Goal: Communication & Community: Ask a question

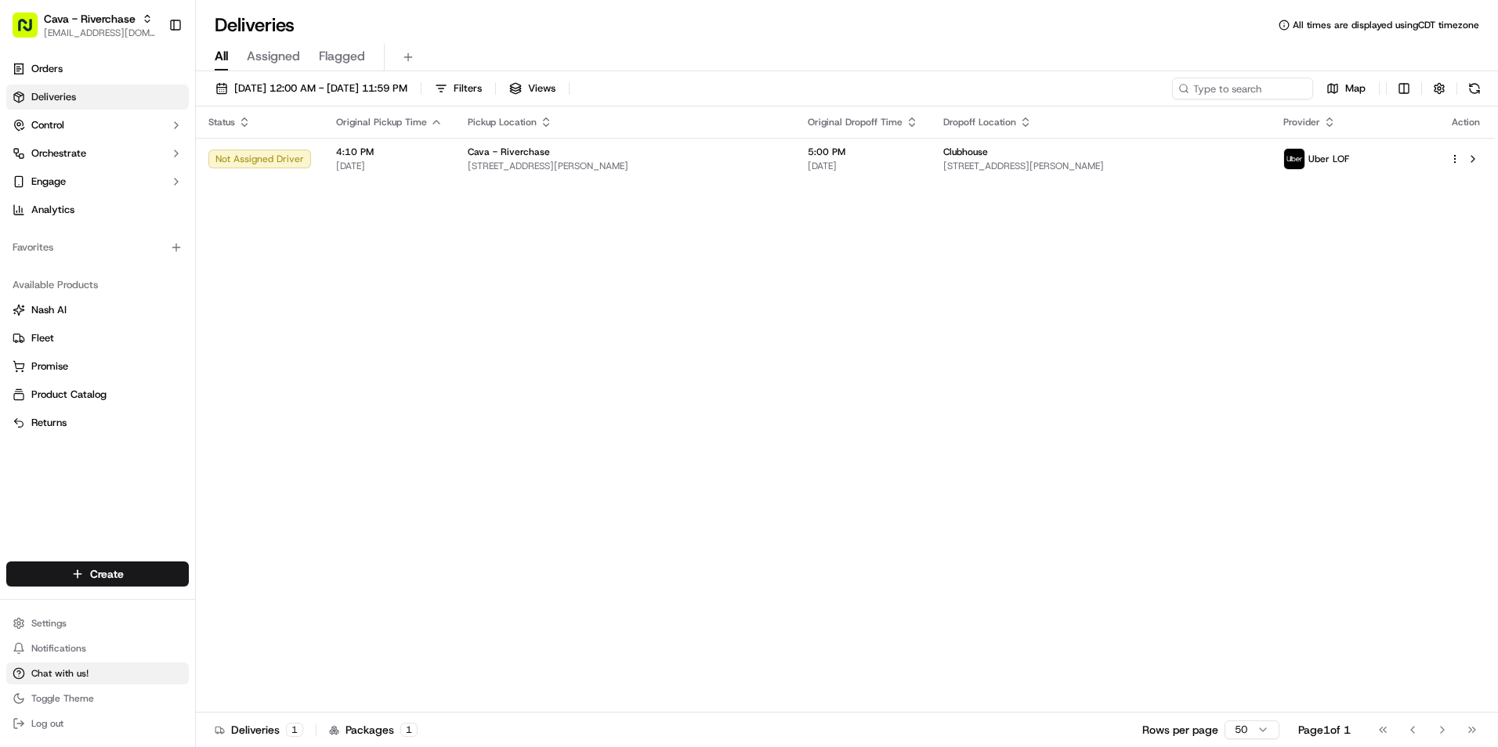
click at [66, 674] on span "Chat with us!" at bounding box center [59, 674] width 57 height 13
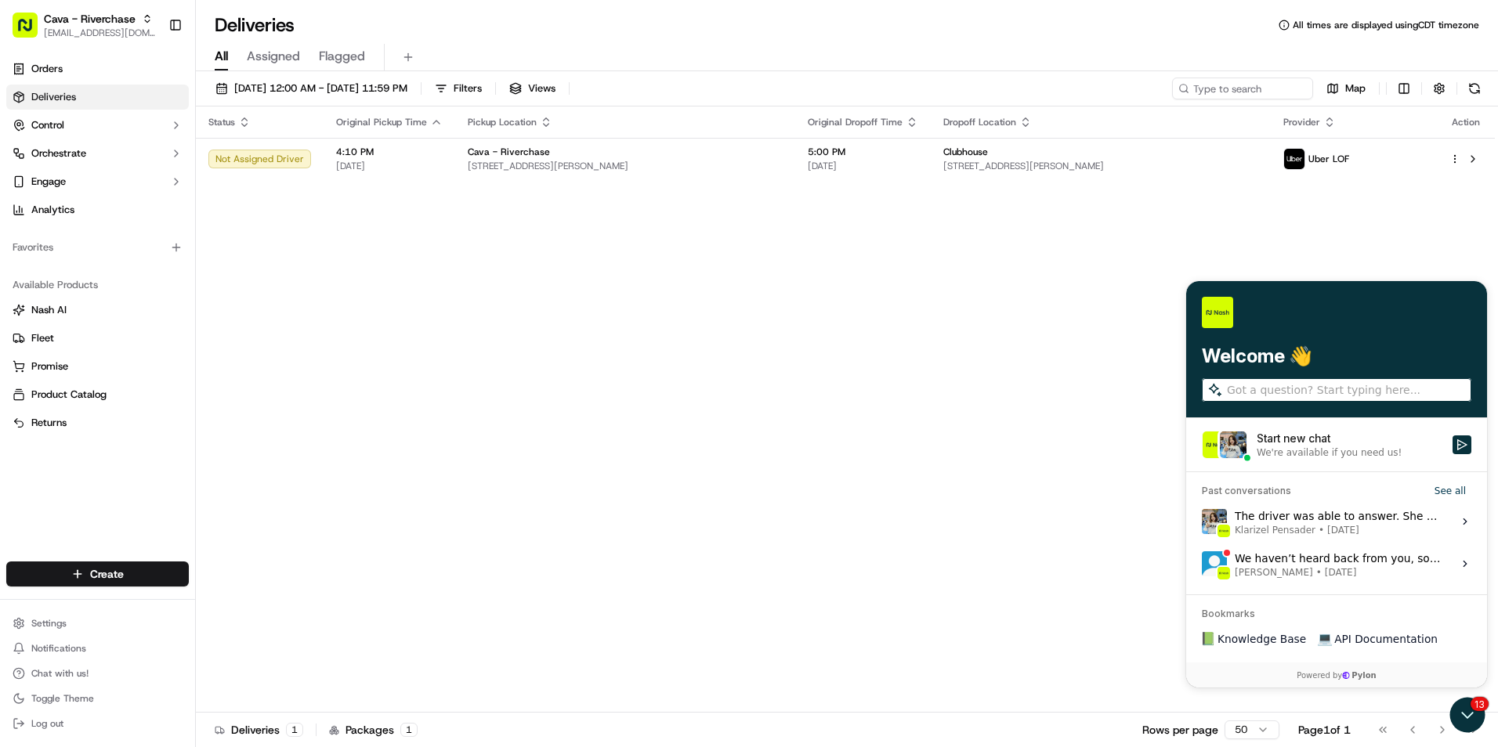
click at [1333, 454] on div "We're available if you need us!" at bounding box center [1329, 453] width 145 height 13
click at [1453, 454] on button "Start new chat We're available if you need us!" at bounding box center [1462, 445] width 19 height 19
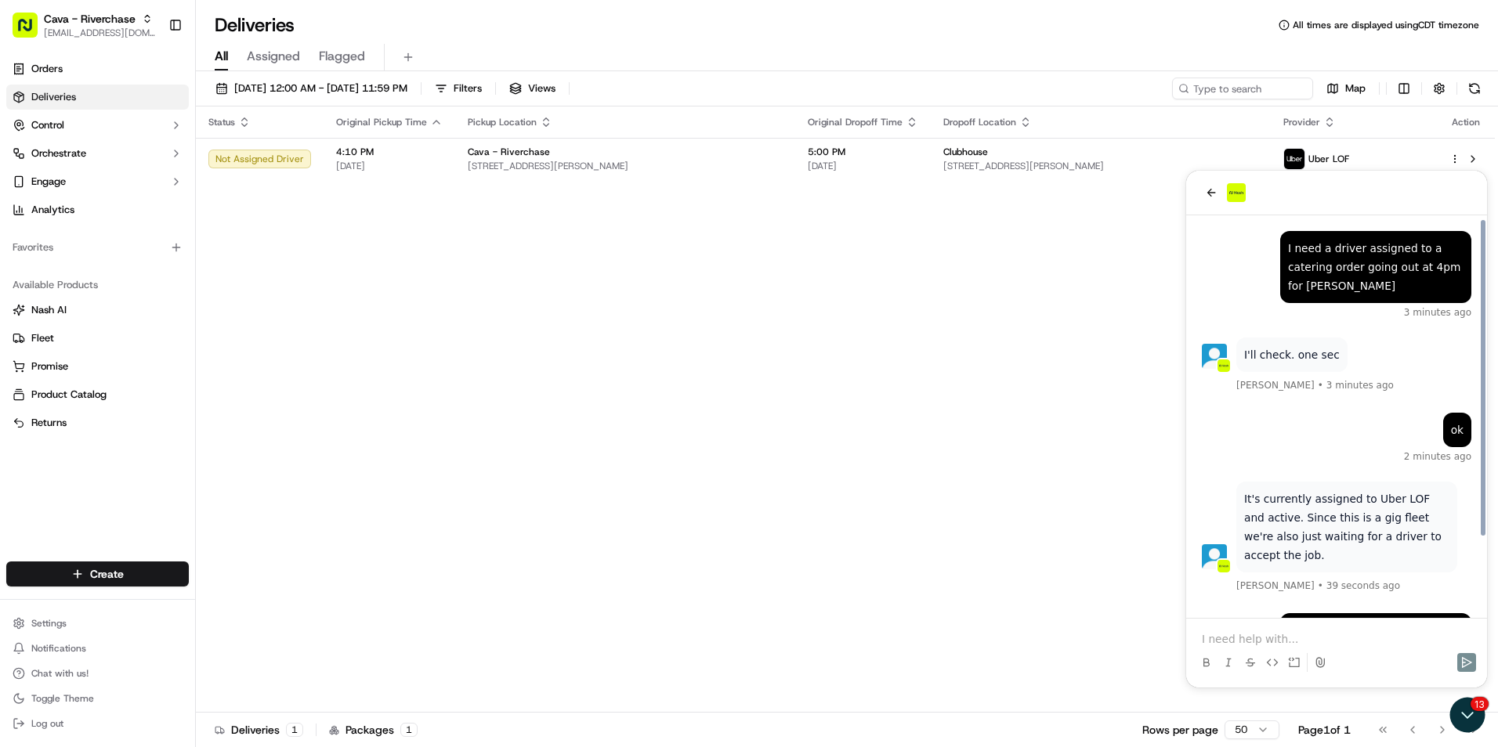
scroll to position [99, 0]
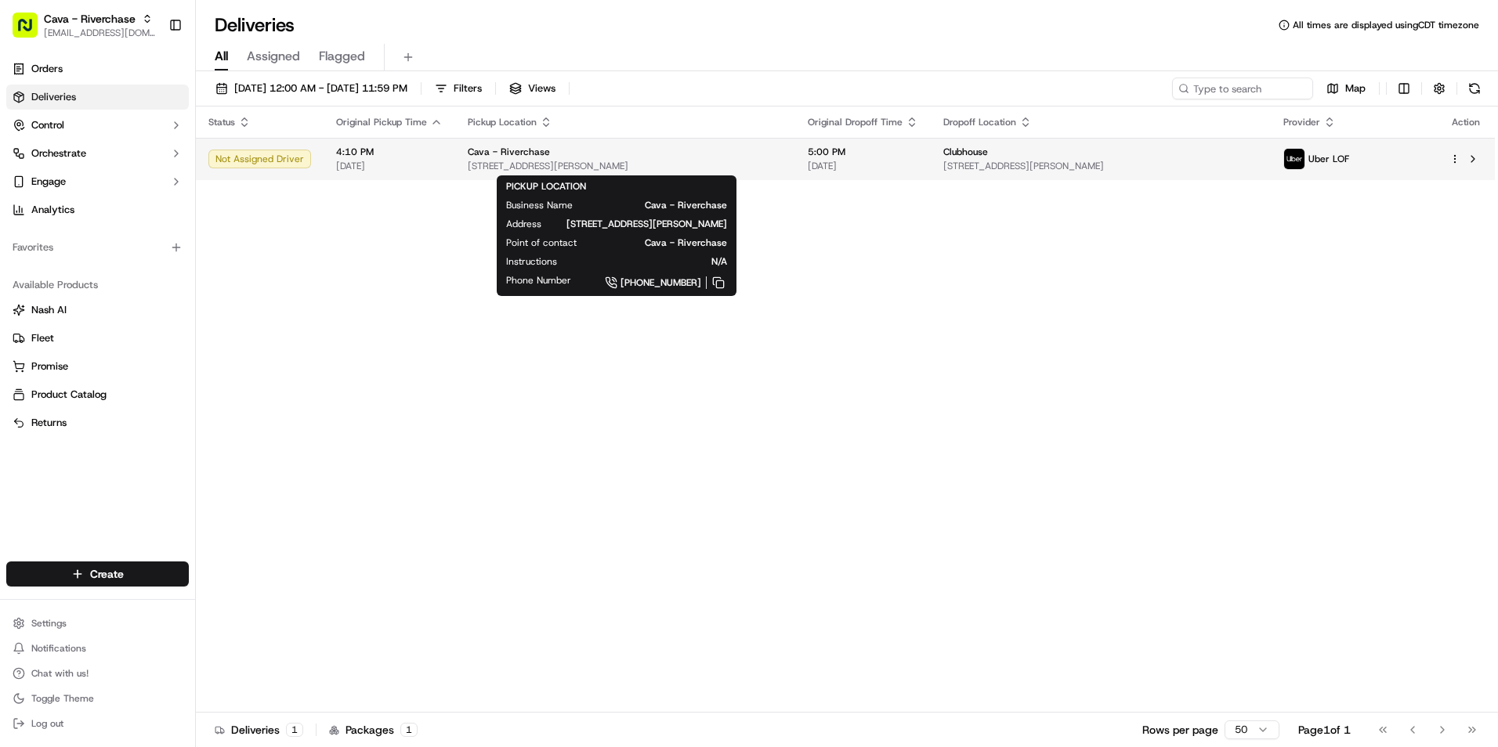
click at [575, 165] on span "[STREET_ADDRESS][PERSON_NAME]" at bounding box center [625, 166] width 315 height 13
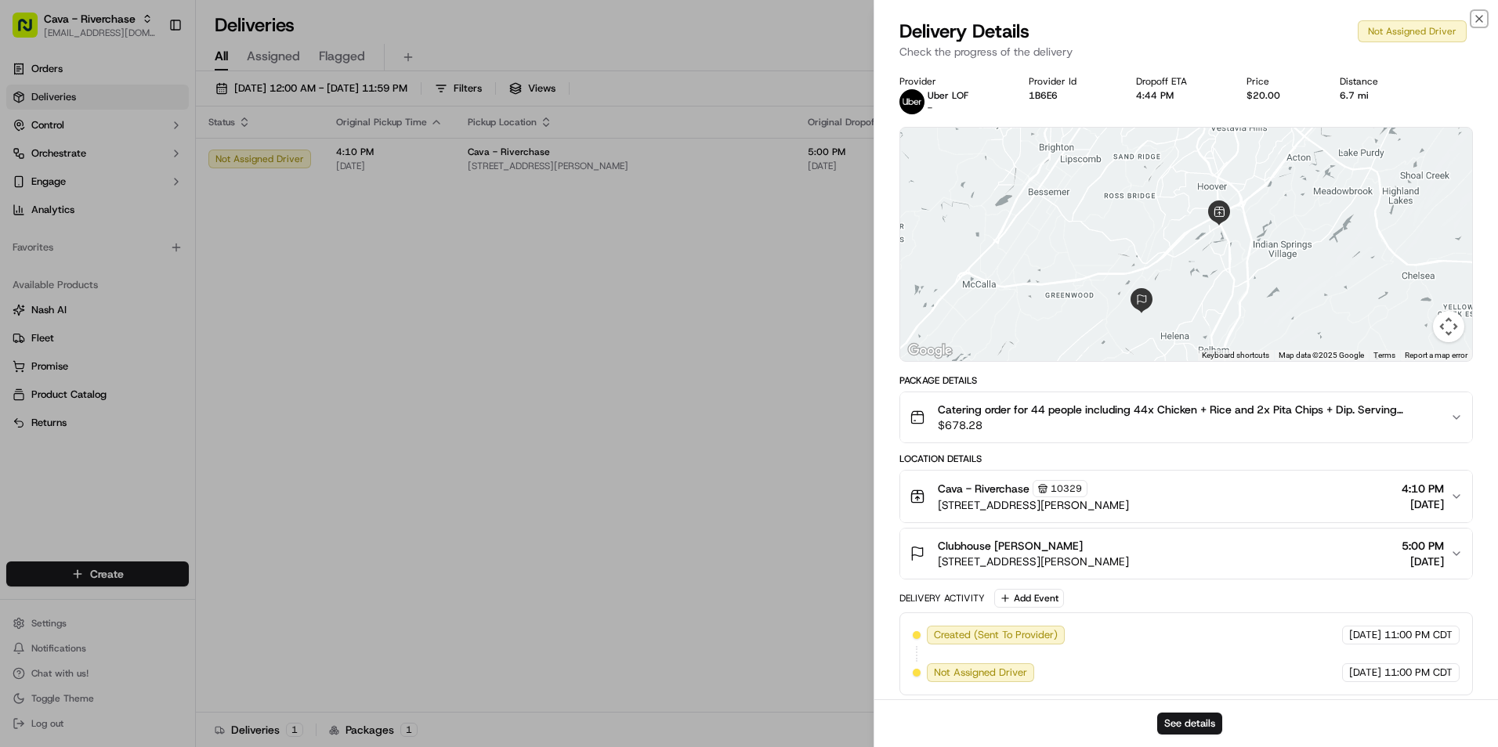
click at [1480, 17] on icon "button" at bounding box center [1479, 19] width 13 height 13
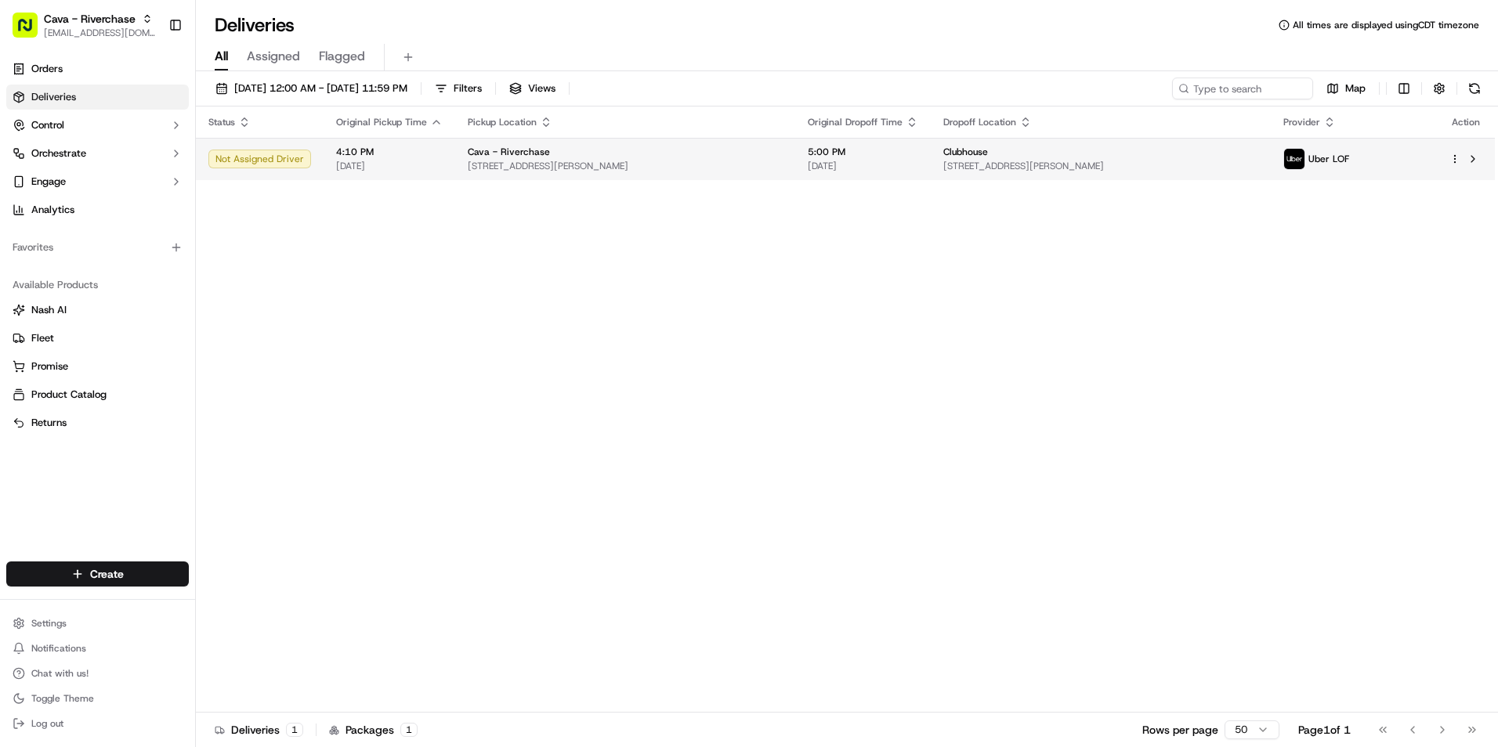
click at [1392, 157] on div "Uber LOF" at bounding box center [1353, 159] width 141 height 22
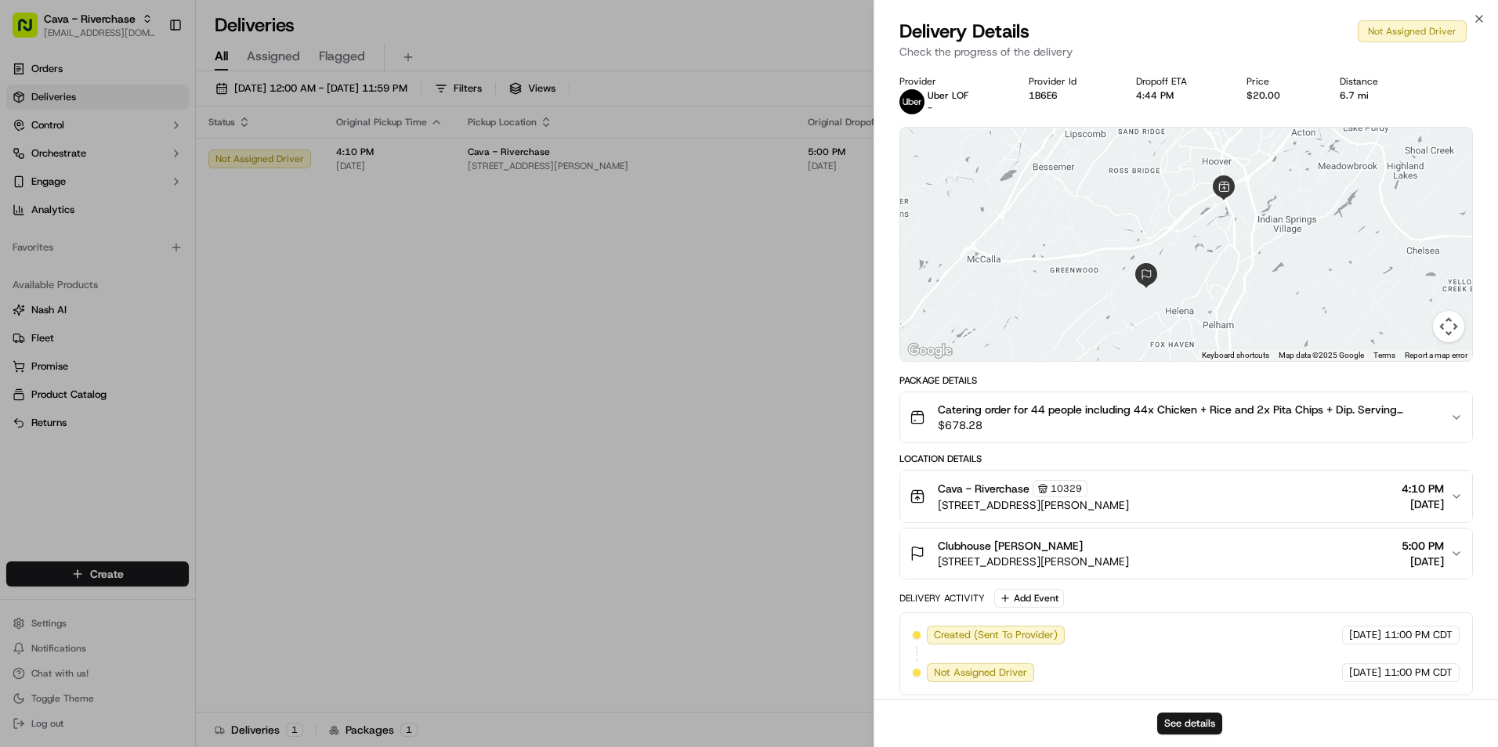
scroll to position [5, 0]
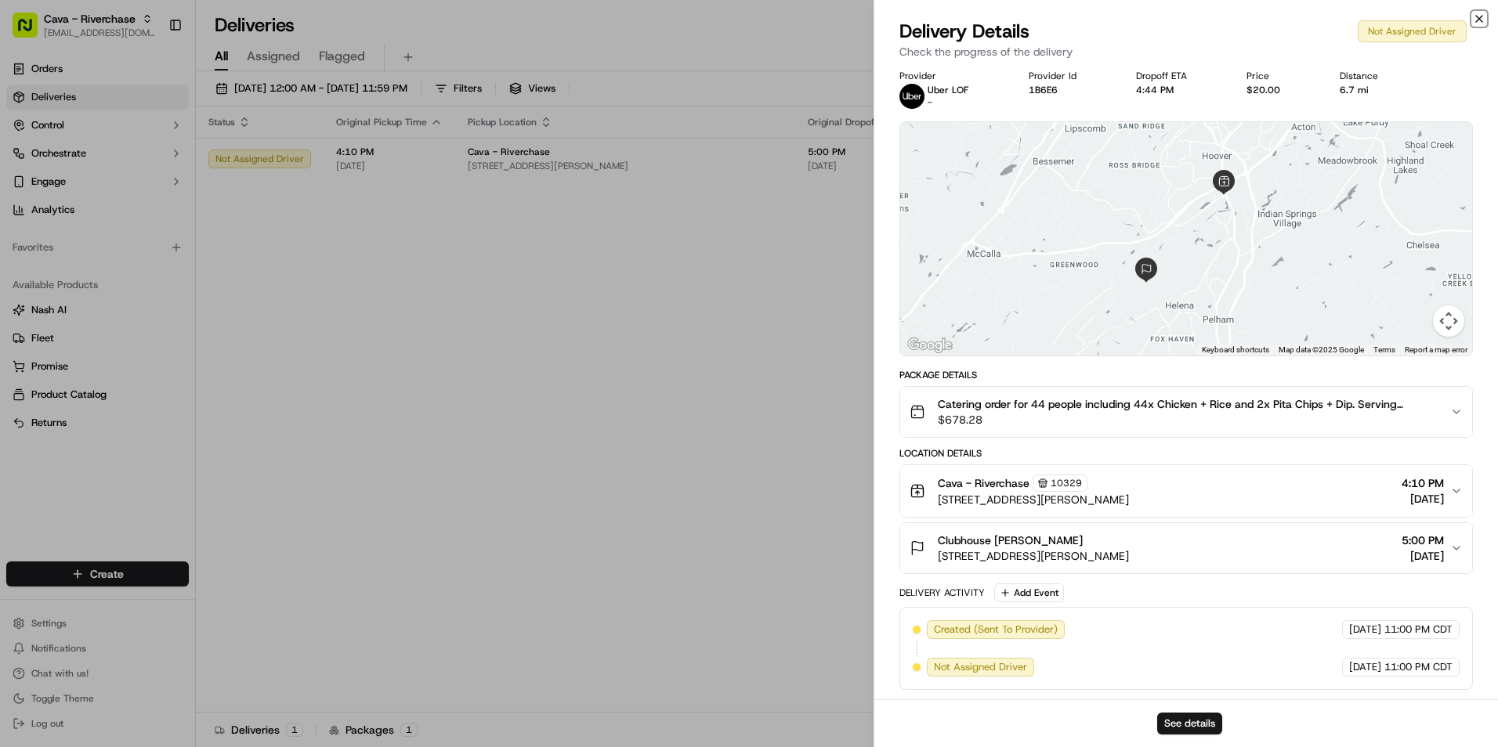
click at [1481, 20] on icon "button" at bounding box center [1479, 19] width 13 height 13
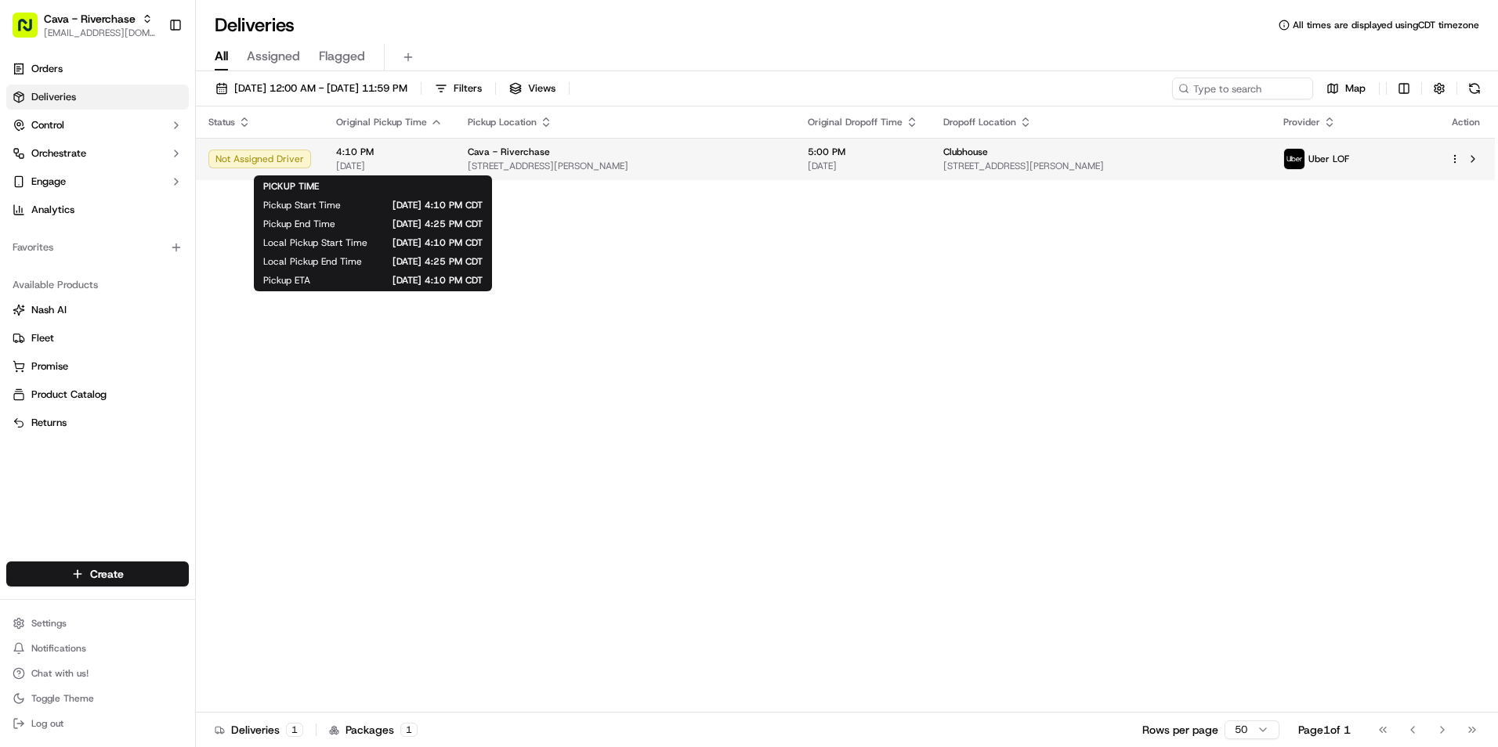
click at [392, 167] on span "[DATE]" at bounding box center [389, 166] width 107 height 13
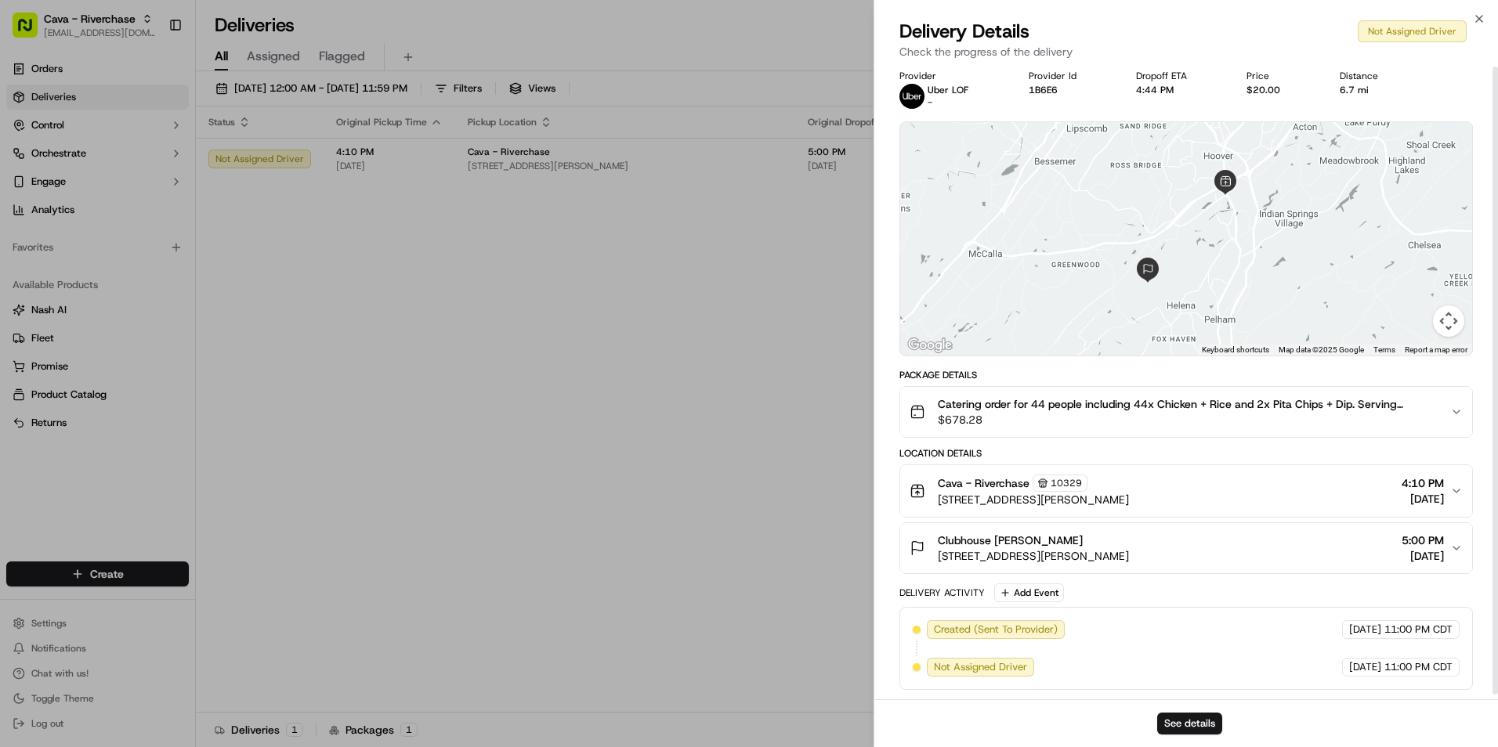
scroll to position [0, 0]
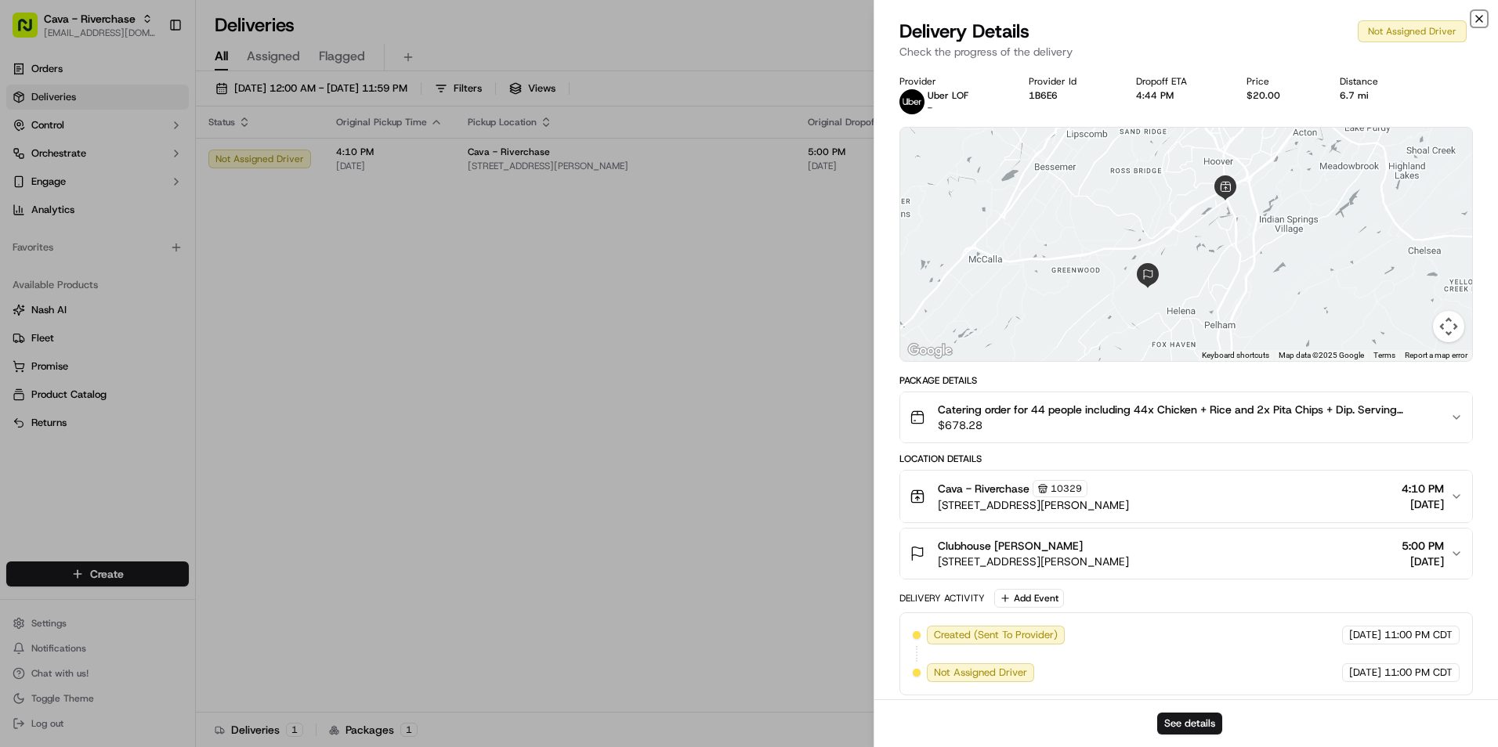
click at [1484, 16] on icon "button" at bounding box center [1479, 19] width 13 height 13
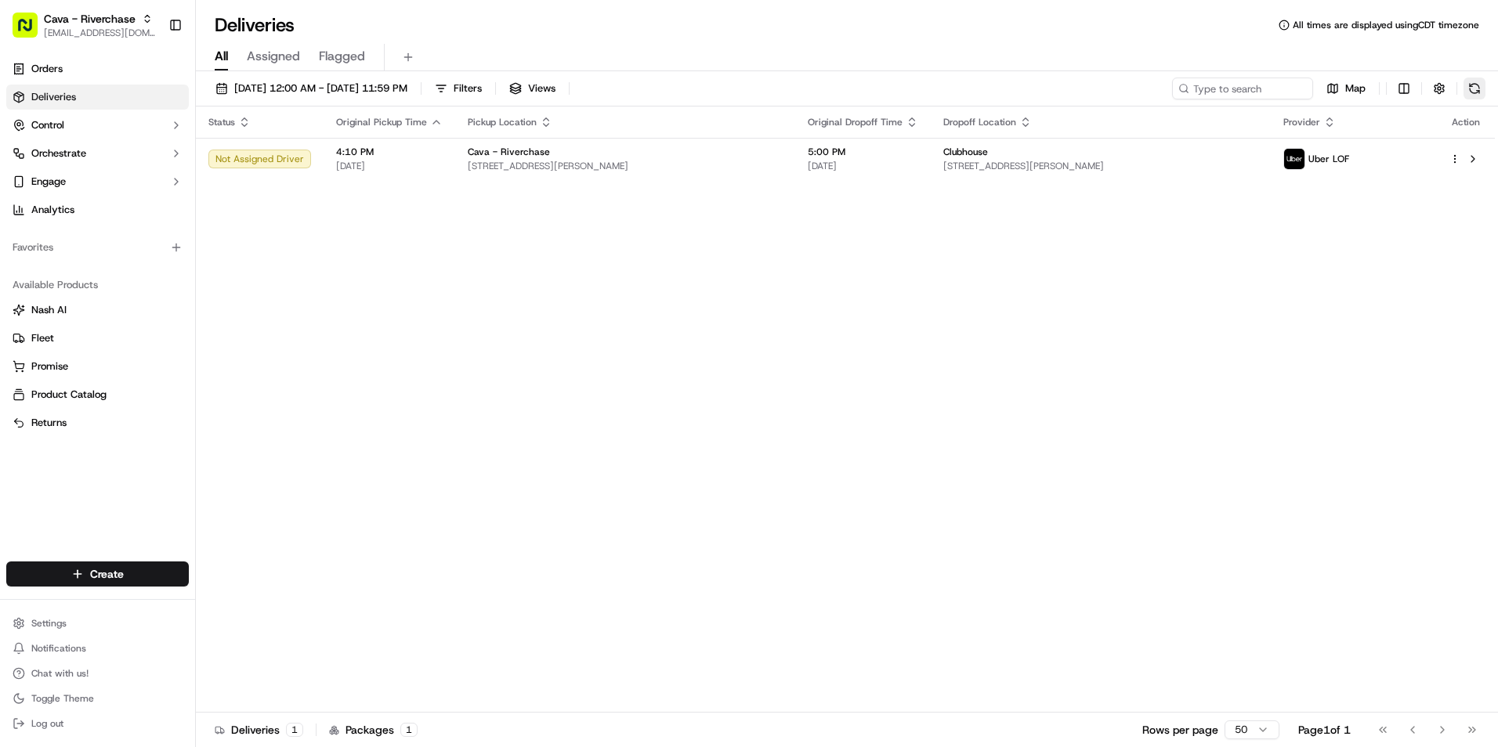
click at [1480, 90] on button at bounding box center [1475, 89] width 22 height 22
